Goal: Task Accomplishment & Management: Complete application form

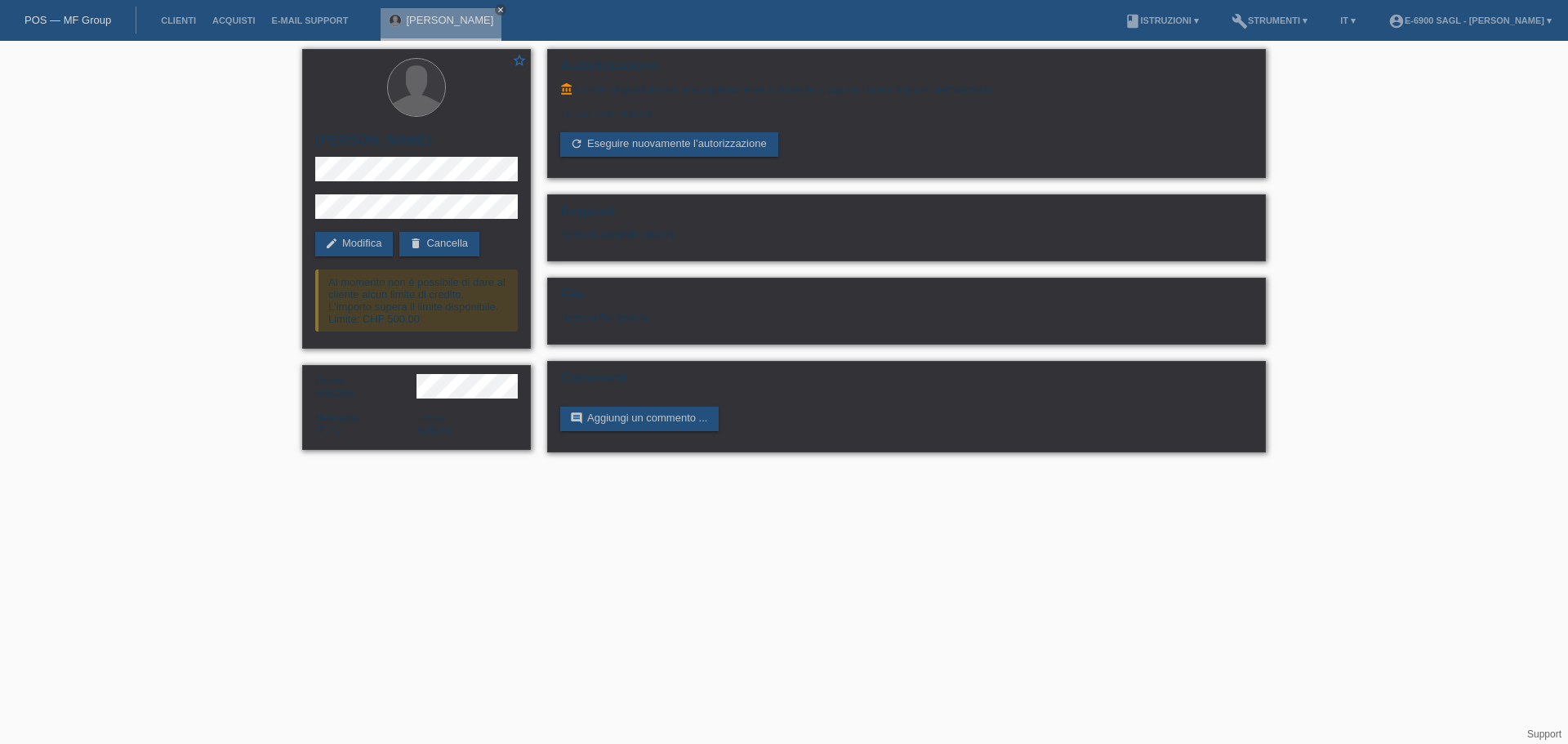
click at [72, 22] on link "POS — MF Group" at bounding box center [67, 20] width 87 height 13
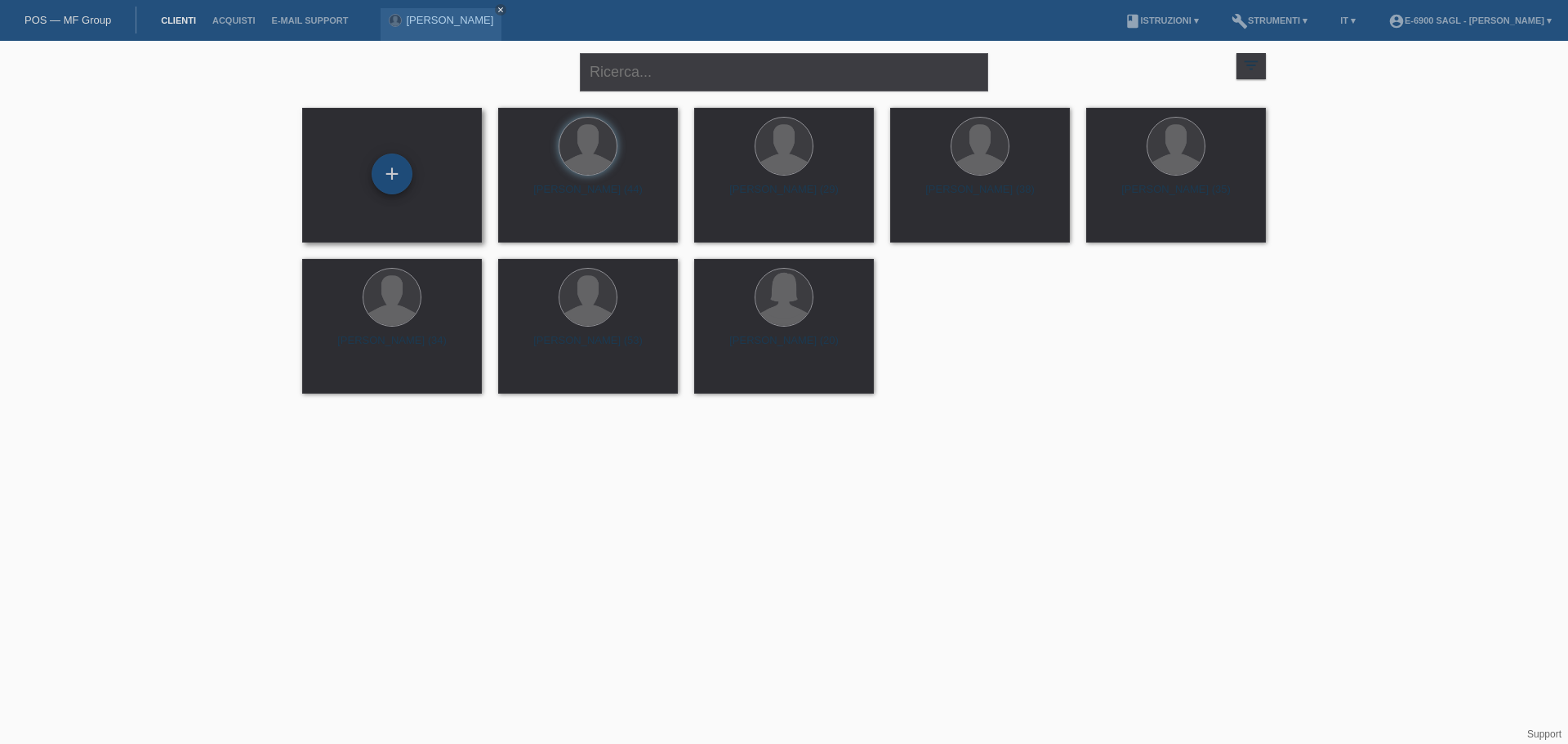
click at [389, 161] on div "+" at bounding box center [392, 174] width 41 height 41
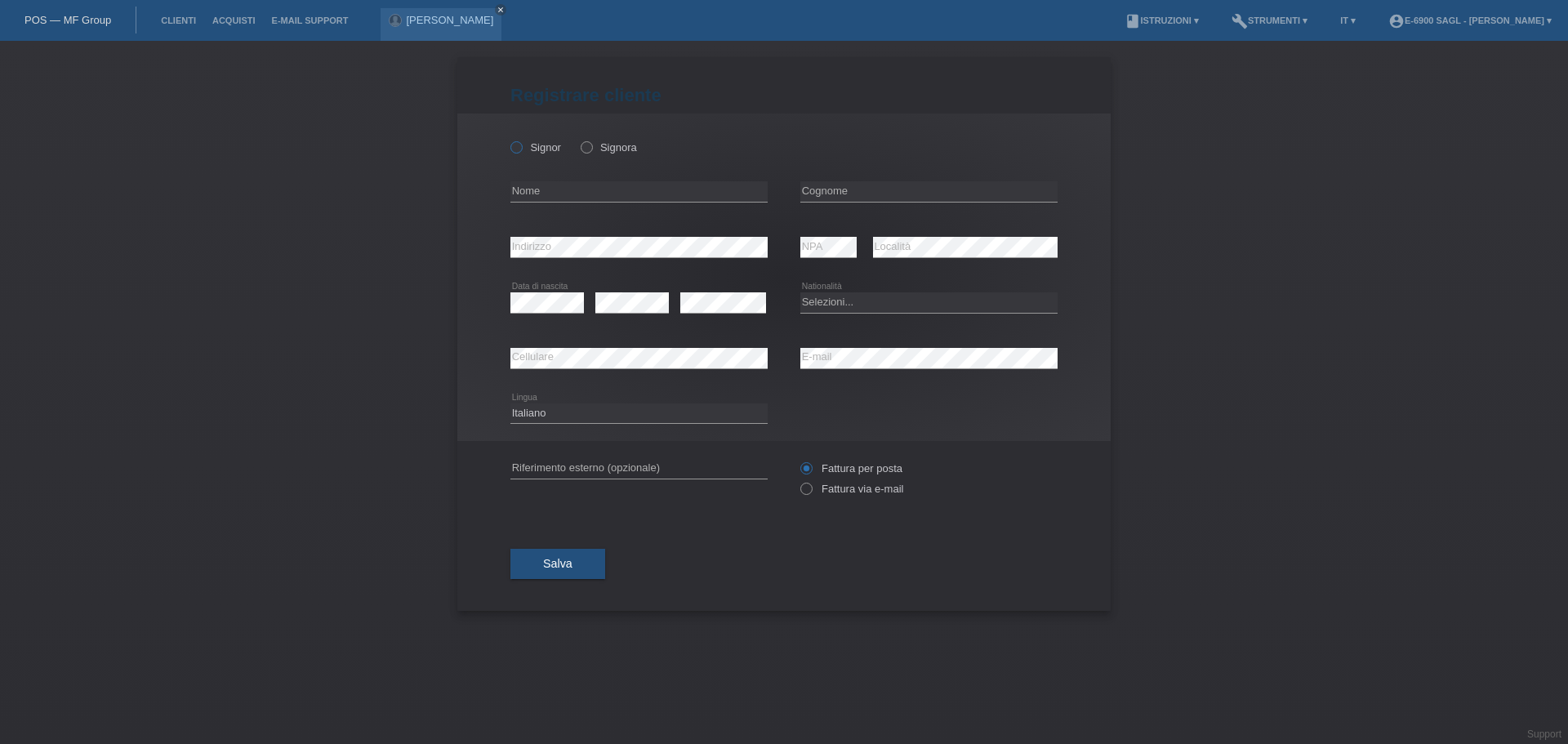
click at [508, 139] on icon at bounding box center [508, 139] width 0 height 0
click at [520, 145] on input "Signor" at bounding box center [516, 146] width 11 height 11
radio input "true"
click at [577, 189] on input "text" at bounding box center [639, 191] width 257 height 21
click at [559, 185] on input "text" at bounding box center [639, 191] width 257 height 21
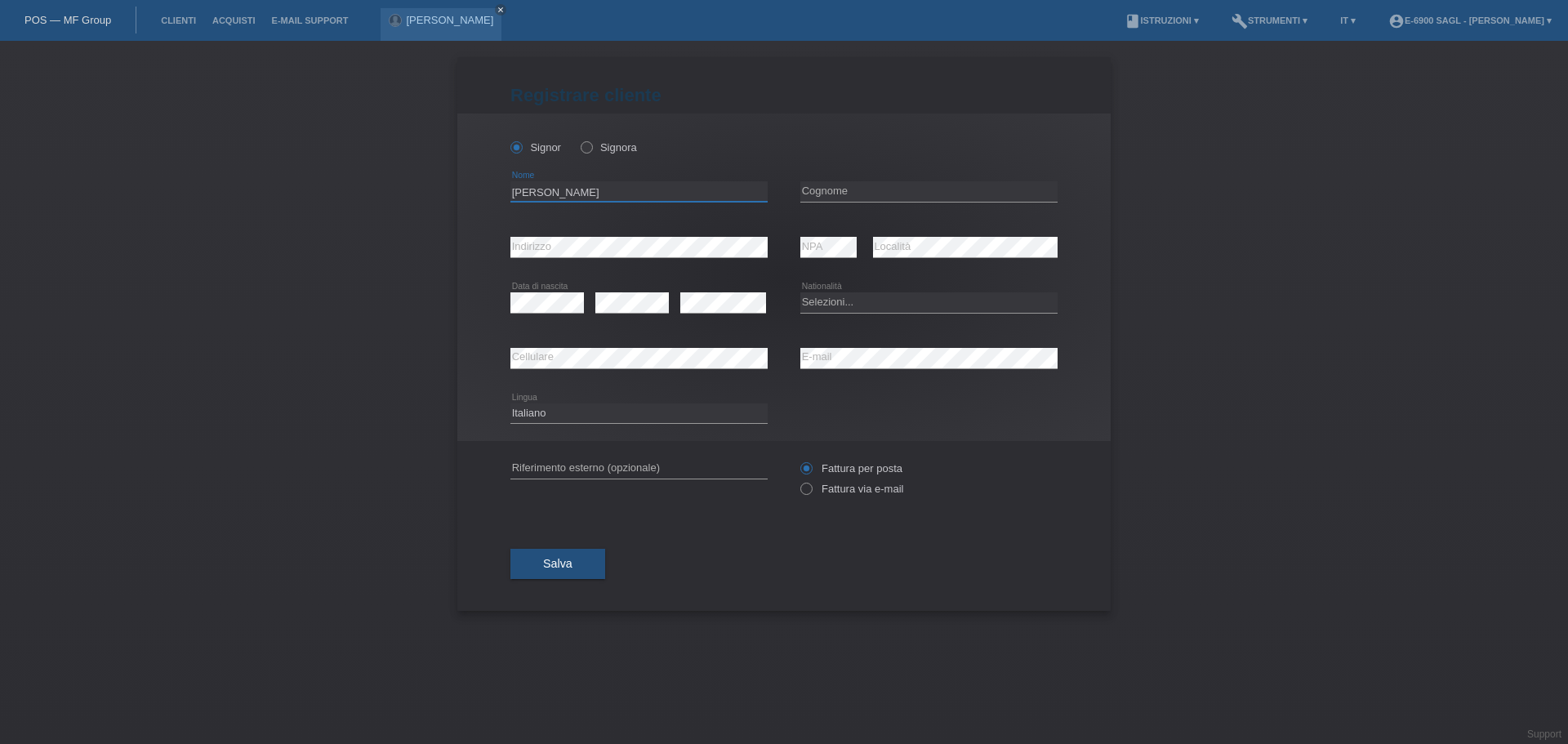
type input "Adil"
type input "Bhihi"
click at [896, 275] on div "Selezioni... Svizzera Austria Germania Liechtenstein ------------ Afghanistan A…" at bounding box center [928, 303] width 257 height 56
click at [619, 291] on div "error" at bounding box center [632, 303] width 73 height 56
click at [689, 292] on div "error" at bounding box center [723, 303] width 86 height 56
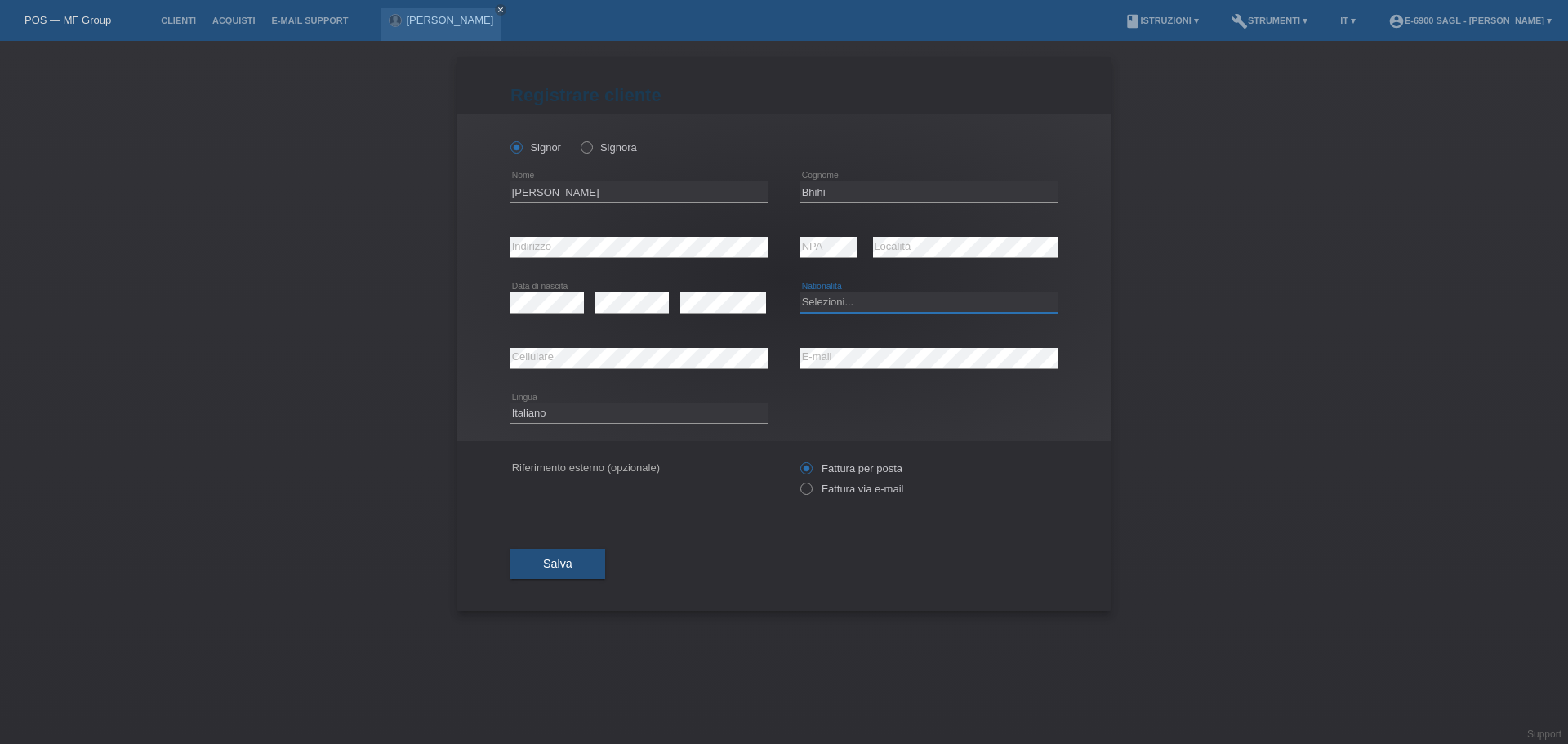
click at [850, 301] on select "Selezioni... Svizzera Austria Germania Liechtenstein ------------ Afghanistan A…" at bounding box center [928, 302] width 257 height 20
click at [841, 301] on select "Selezioni... Svizzera Austria Germania Liechtenstein ------------ Afghanistan A…" at bounding box center [928, 302] width 257 height 20
click at [840, 301] on select "Selezioni... Svizzera Austria Germania Liechtenstein ------------ Afghanistan A…" at bounding box center [928, 302] width 257 height 20
click at [851, 302] on select "Selezioni... Svizzera Austria Germania Liechtenstein ------------ Afghanistan A…" at bounding box center [928, 302] width 257 height 20
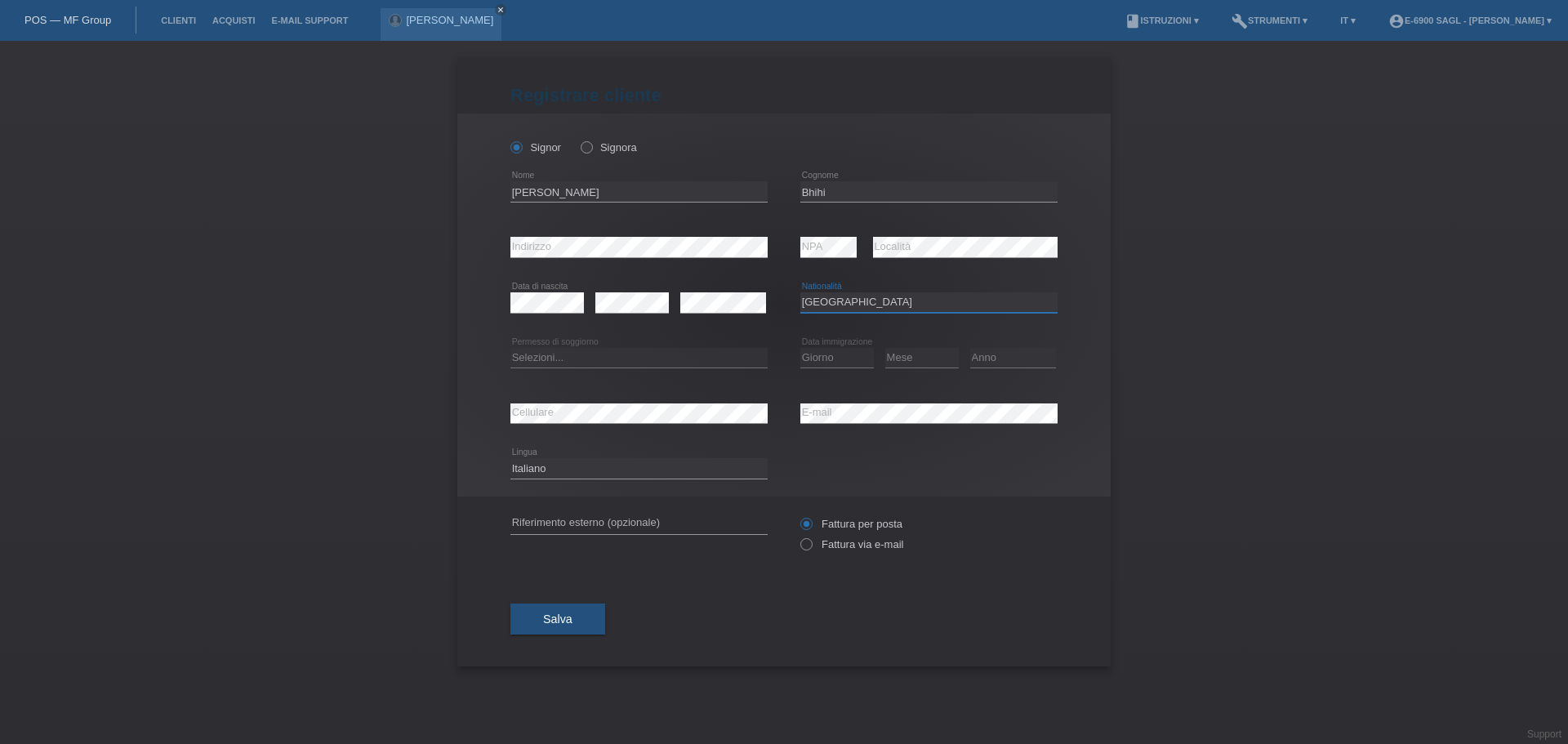
select select "IT"
click at [585, 351] on select "Selezioni... C B B - Status di rifugiato Altro" at bounding box center [639, 357] width 257 height 20
select select "B"
click at [511, 348] on select "Selezioni... C B B - Status di rifugiato Altro" at bounding box center [639, 357] width 257 height 20
click at [832, 357] on select "Giorno 01 02 03 04 05 06 07 08 09 10" at bounding box center [837, 357] width 73 height 20
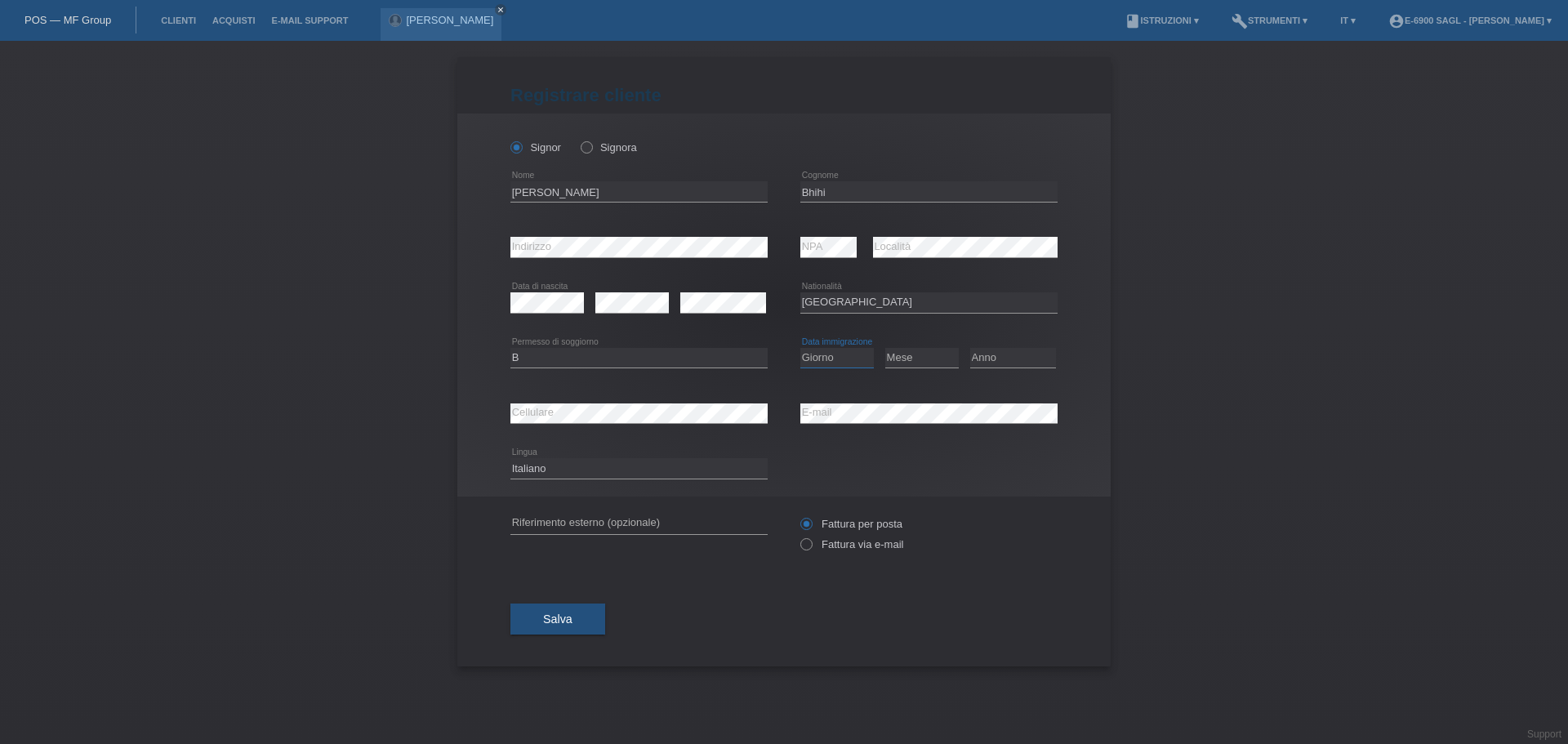
select select "15"
click at [801, 348] on select "Giorno 01 02 03 04 05 06 07 08 09 10" at bounding box center [837, 357] width 73 height 20
click at [902, 351] on select "Mese 01 02 03 04 05 06 07 08 09 10 11" at bounding box center [922, 357] width 73 height 20
select select "08"
click at [886, 348] on select "Mese 01 02 03 04 05 06 07 08 09 10 11" at bounding box center [922, 357] width 73 height 20
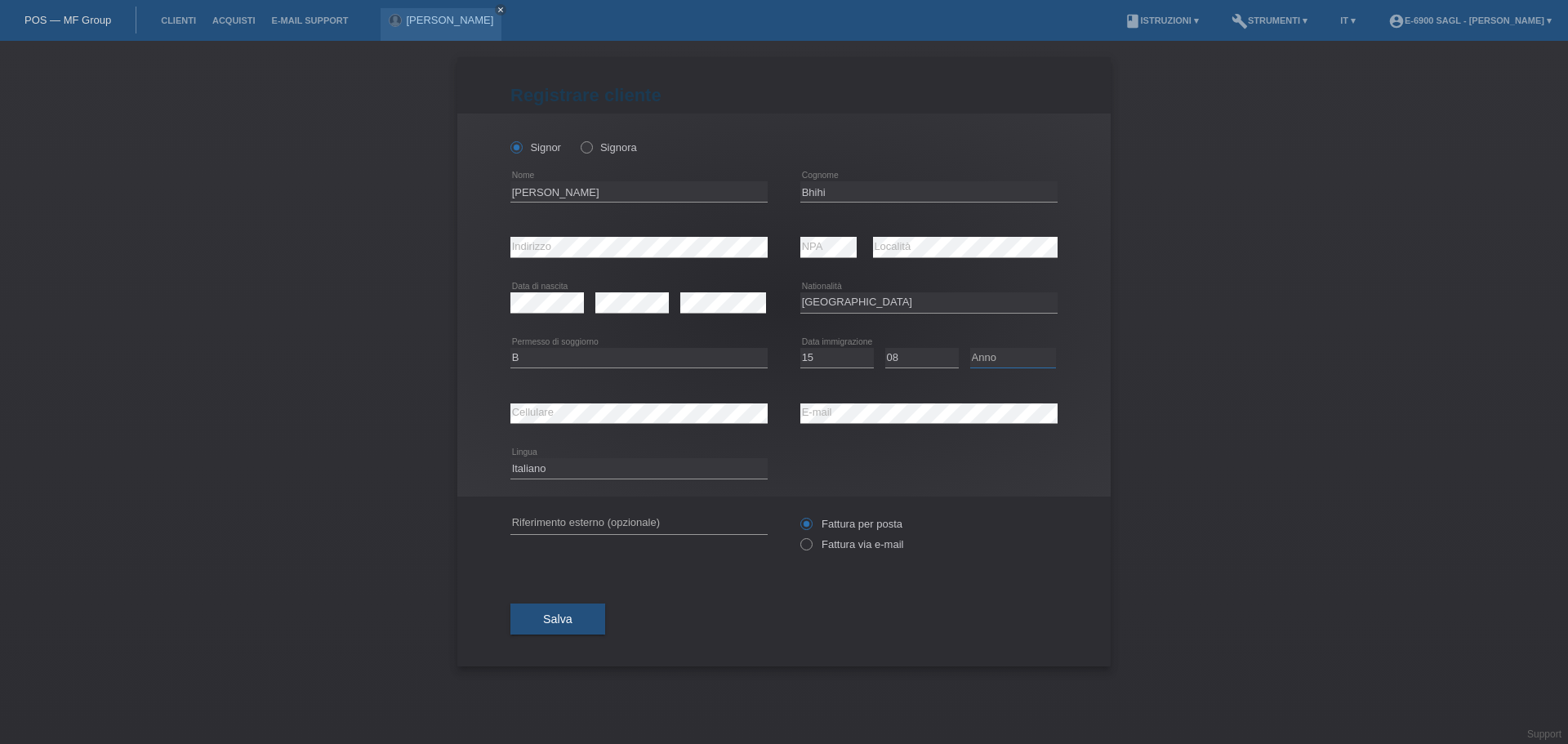
click at [991, 363] on select "Anno 2025 2024 2023 2022 2021 2020 2019 2018 2017 2016 2015 2014 2013 2012 2011…" at bounding box center [1013, 357] width 86 height 20
select select "2023"
click at [905, 378] on div "Mese 01 02 03 04 05 06 07 08 09 10 11 12 error" at bounding box center [922, 358] width 73 height 56
click at [811, 592] on div "Salva" at bounding box center [784, 618] width 547 height 95
click at [562, 613] on span "Salva" at bounding box center [557, 618] width 29 height 13
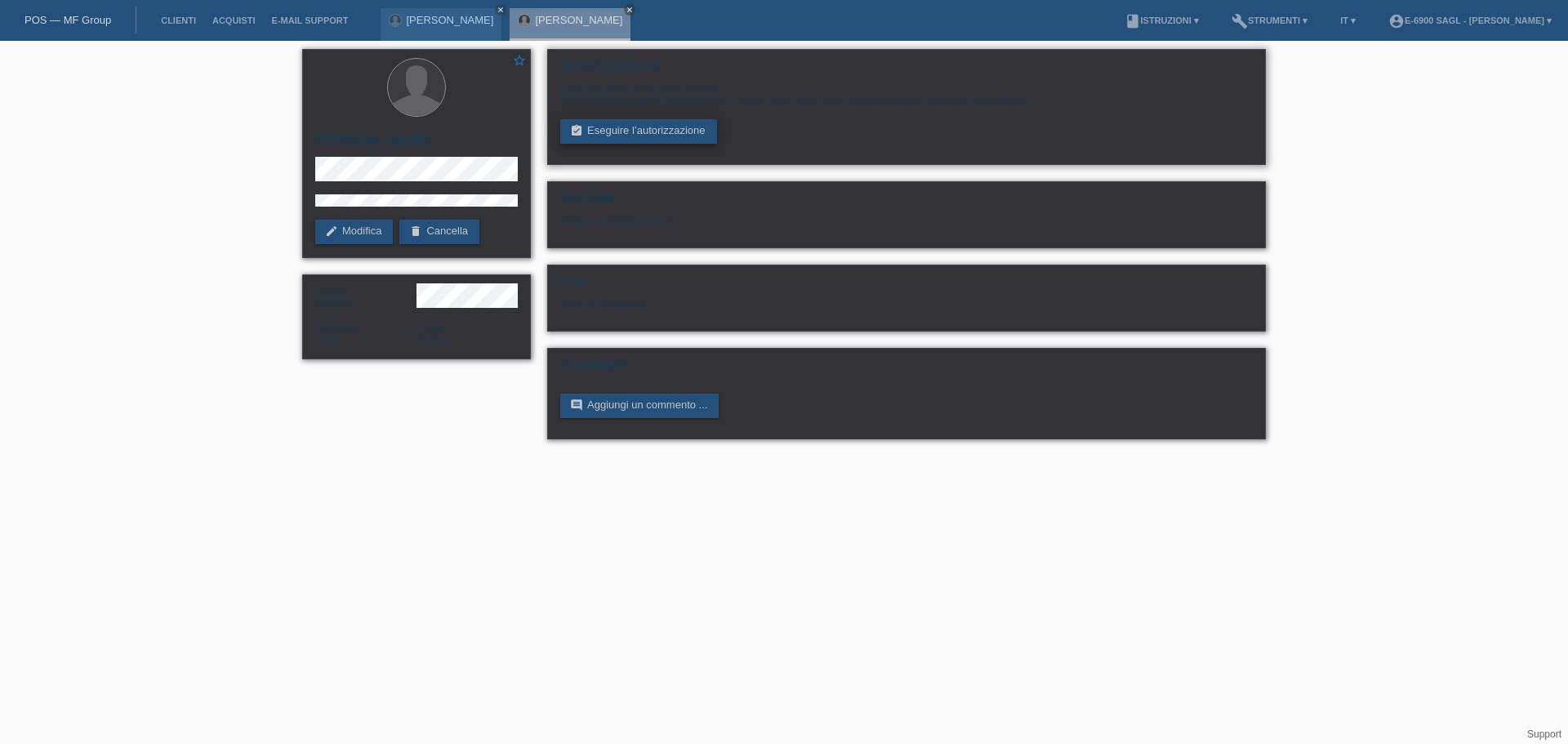
click at [659, 129] on link "assignment_turned_in Eseguire l’autorizzazione" at bounding box center [639, 131] width 157 height 24
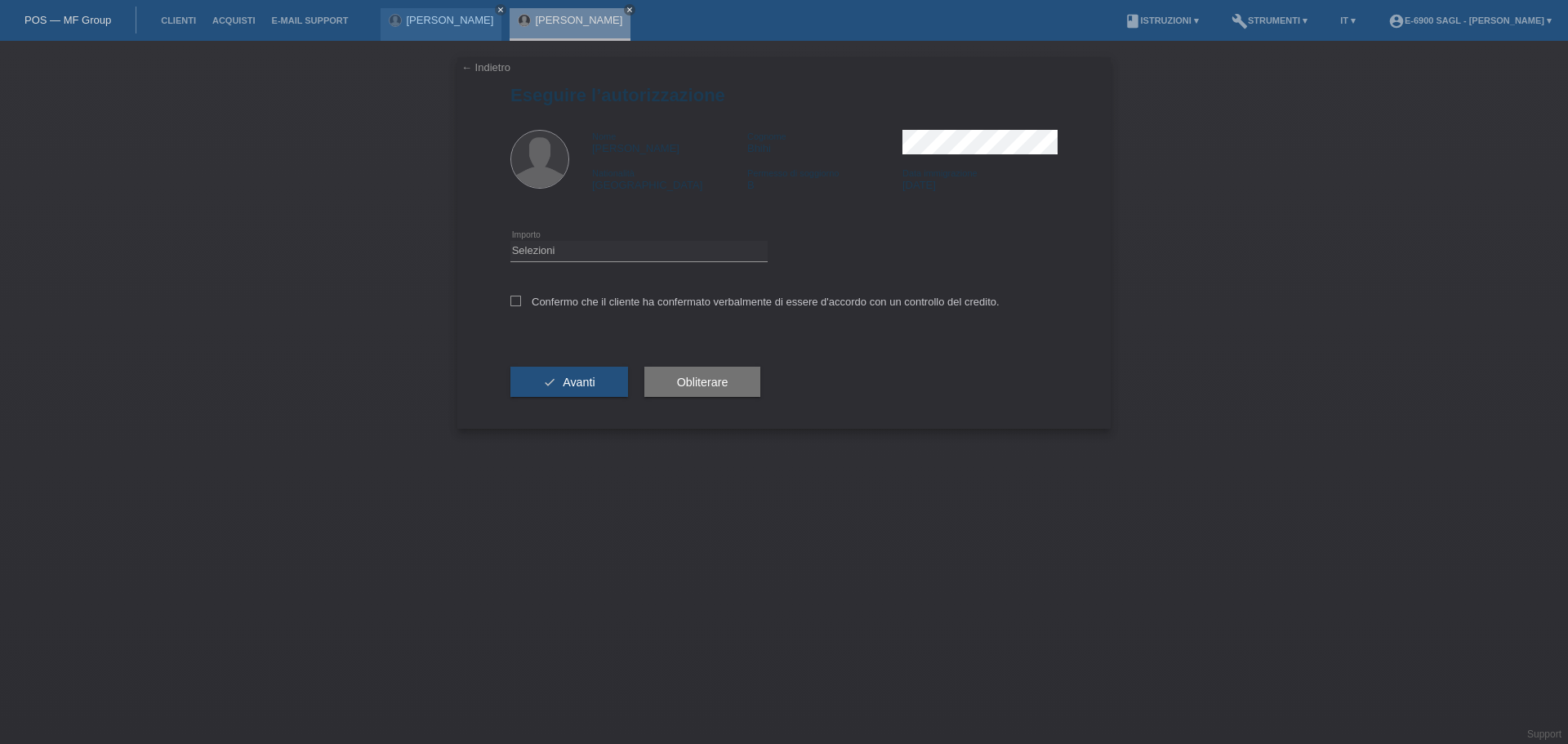
click at [592, 262] on div "Selezioni CHF 1.00 - CHF 499.00 CHF 500.00 - CHF 1'999.00 CHF 2'000.00 - CHF 6'…" at bounding box center [639, 251] width 257 height 56
click at [549, 252] on select "Selezioni CHF 1.00 - CHF 499.00 CHF 500.00 - CHF 1'999.00 CHF 2'000.00 - CHF 6'…" at bounding box center [639, 251] width 257 height 20
select select "3"
click at [511, 241] on select "Selezioni CHF 1.00 - CHF 499.00 CHF 500.00 - CHF 1'999.00 CHF 2'000.00 - CHF 6'…" at bounding box center [639, 251] width 257 height 20
click at [598, 377] on button "check Avanti" at bounding box center [569, 383] width 117 height 31
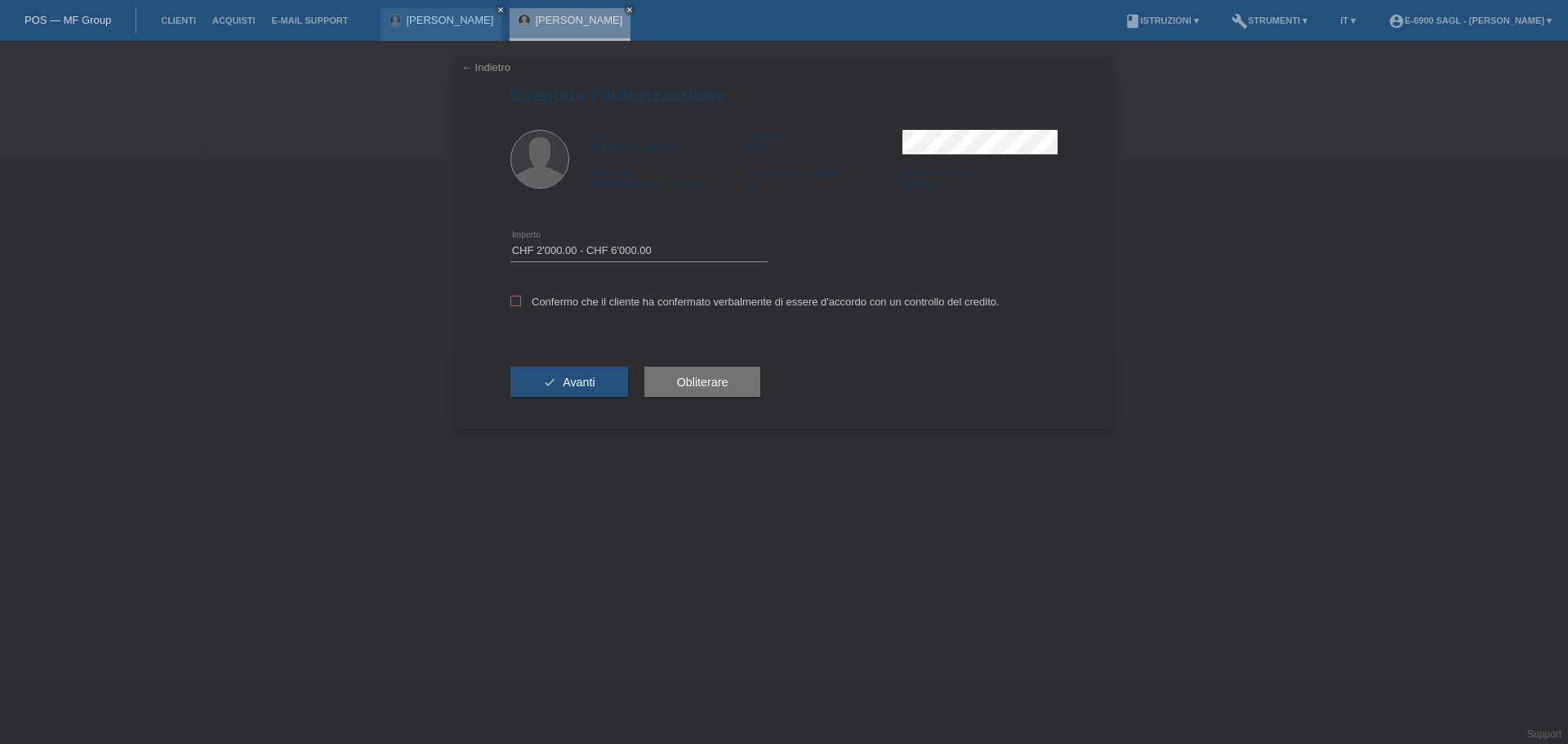
click at [552, 285] on div "Confermo che il cliente ha confermato verbalmente di essere d'accordo con un co…" at bounding box center [784, 307] width 547 height 56
click at [552, 302] on label "Confermo che il cliente ha confermato verbalmente di essere d'accordo con un co…" at bounding box center [755, 302] width 489 height 13
click at [521, 302] on input "Confermo che il cliente ha confermato verbalmente di essere d'accordo con un co…" at bounding box center [516, 301] width 11 height 11
checkbox input "true"
click at [573, 374] on button "check Avanti" at bounding box center [569, 383] width 117 height 31
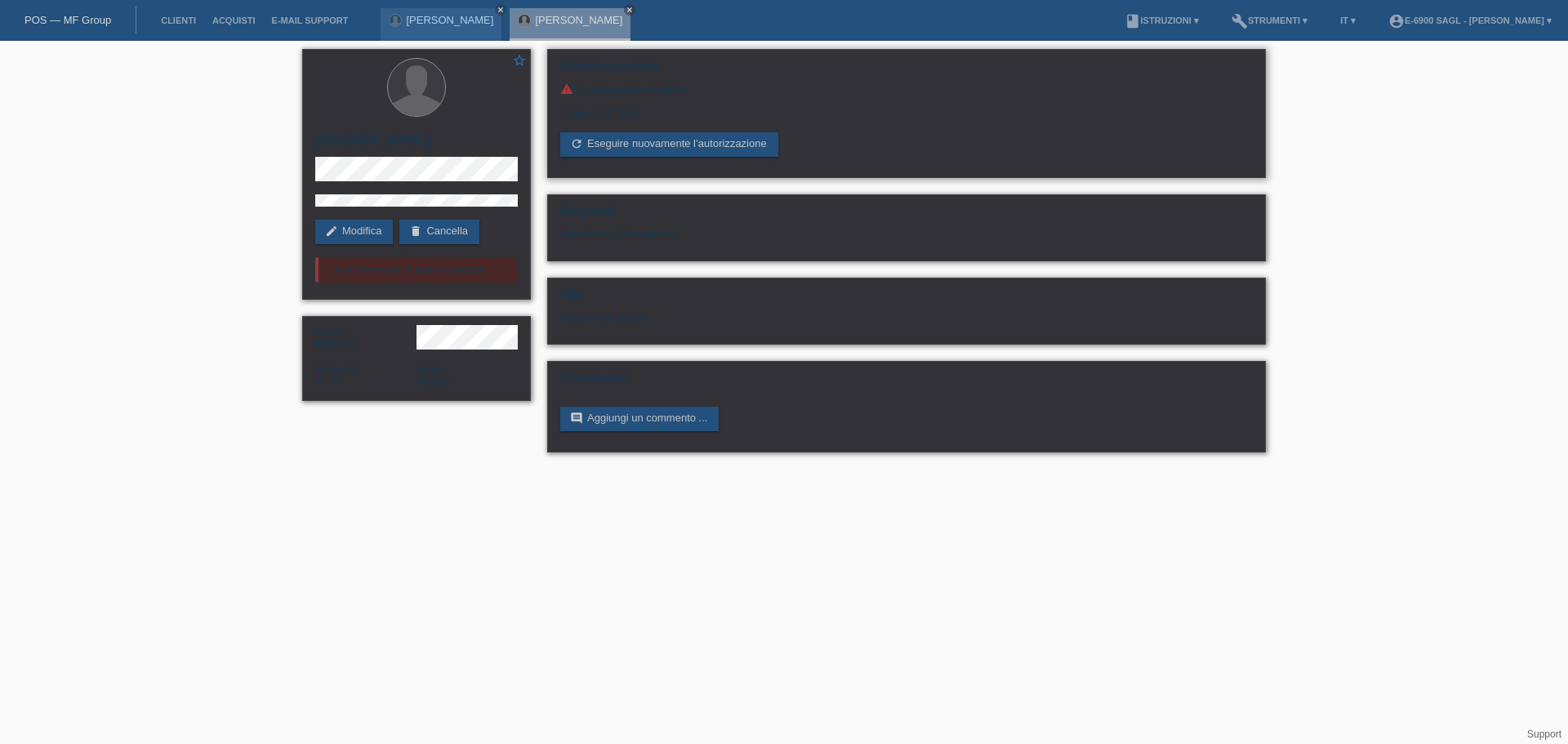
click at [594, 101] on div "Limite: CHF 0.00" at bounding box center [906, 107] width 692 height 24
click at [593, 101] on div "Limite: CHF 0.00" at bounding box center [906, 107] width 692 height 24
drag, startPoint x: 594, startPoint y: 101, endPoint x: 599, endPoint y: 82, distance: 19.6
click at [602, 84] on div "warning L’autorizzazione è fallita. Limite: CHF 0.00 refresh Eseguire nuovament…" at bounding box center [906, 119] width 692 height 74
click at [599, 82] on h2 "Autorizzazione" at bounding box center [906, 69] width 692 height 24
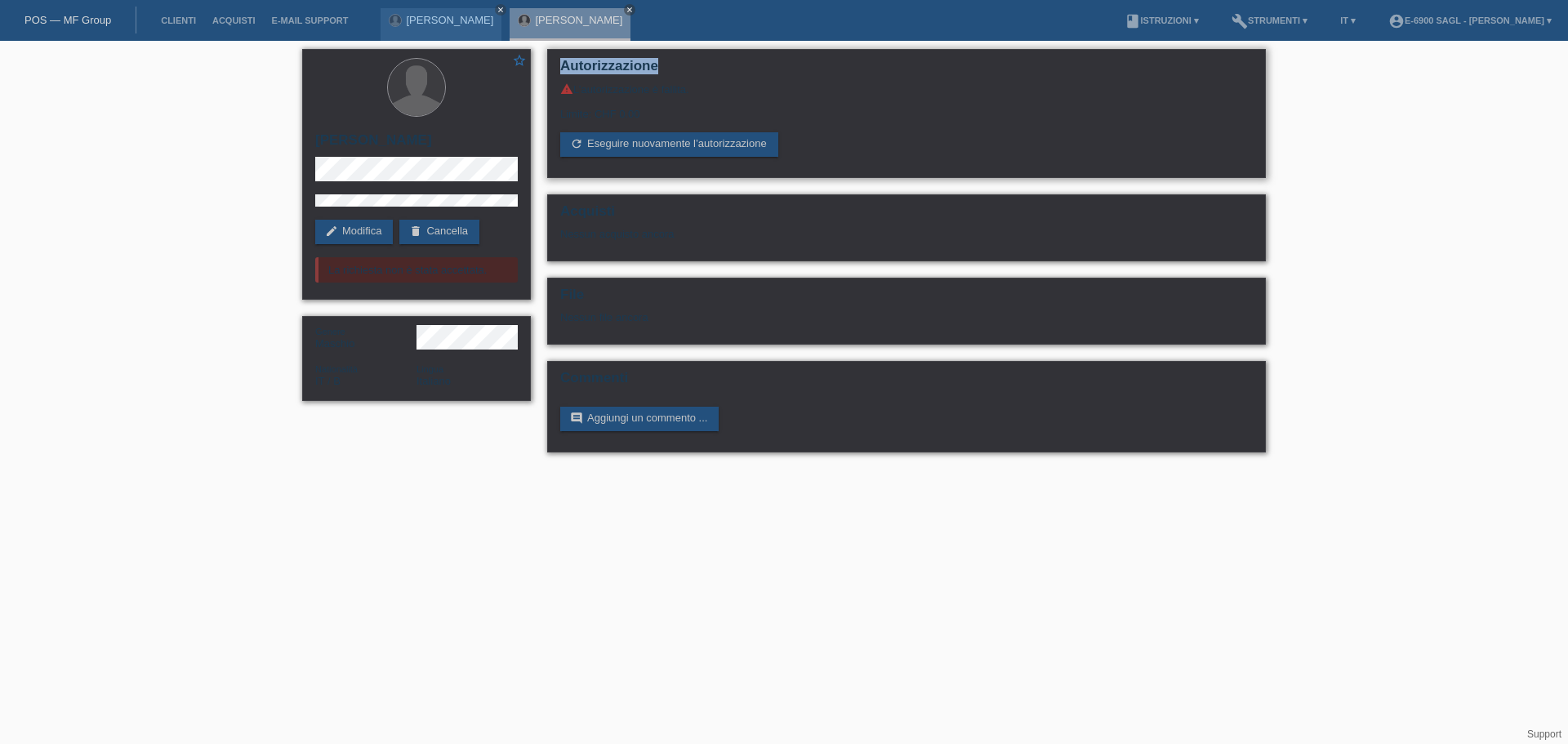
click at [598, 82] on h2 "Autorizzazione" at bounding box center [906, 69] width 692 height 24
drag, startPoint x: 598, startPoint y: 82, endPoint x: 609, endPoint y: 111, distance: 31.0
click at [609, 111] on div "Autorizzazione warning L’autorizzazione è fallita. Limite: CHF 0.00 refresh Ese…" at bounding box center [906, 113] width 719 height 129
click at [609, 111] on div "Limite: CHF 0.00" at bounding box center [906, 107] width 692 height 24
drag, startPoint x: 609, startPoint y: 111, endPoint x: 621, endPoint y: 86, distance: 27.7
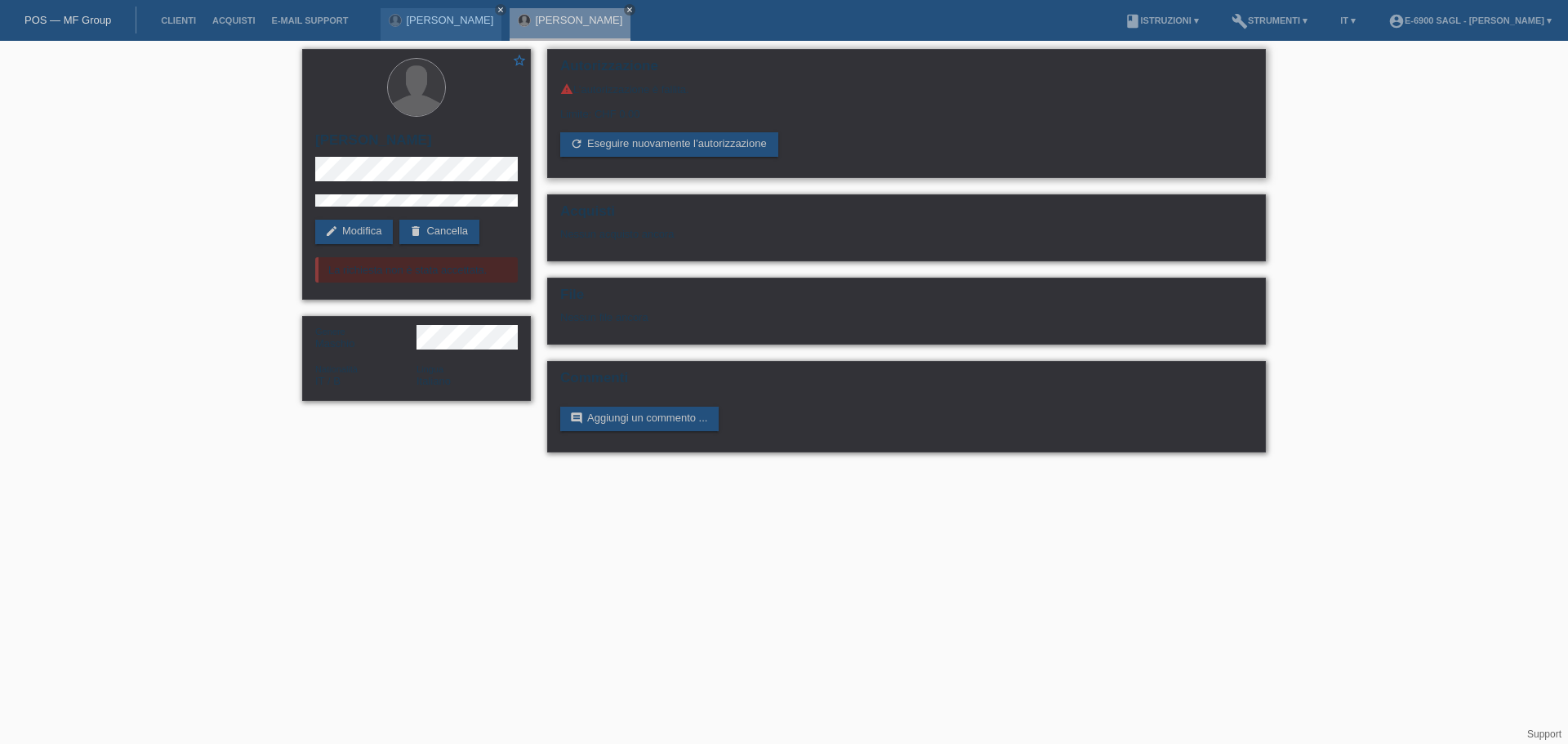
click at [626, 84] on div "warning L’autorizzazione è fallita. Limite: CHF 0.00 refresh Eseguire nuovament…" at bounding box center [906, 119] width 692 height 74
